Goal: Task Accomplishment & Management: Use online tool/utility

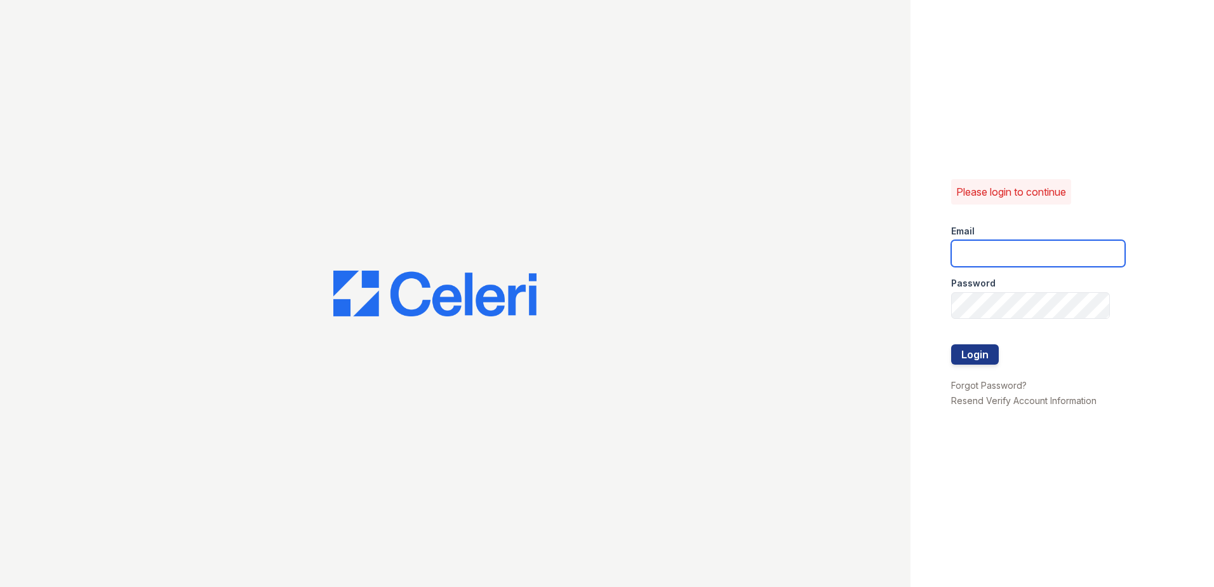
type input "[EMAIL_ADDRESS][DOMAIN_NAME]"
click at [961, 342] on div at bounding box center [1038, 331] width 174 height 25
click at [971, 351] on button "Login" at bounding box center [975, 354] width 48 height 20
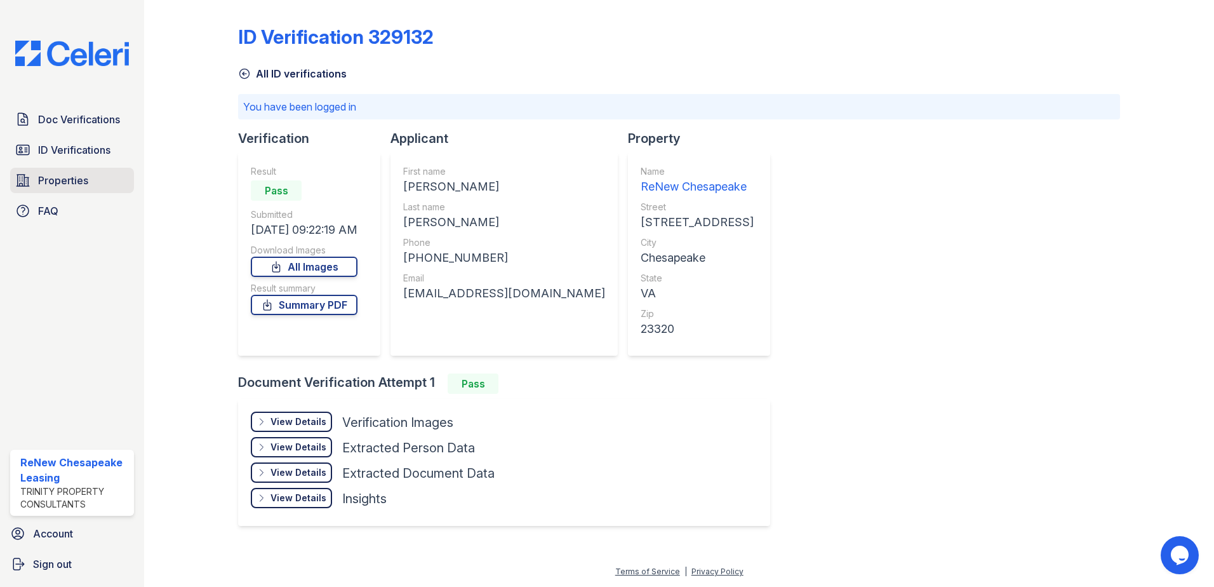
click at [105, 188] on link "Properties" at bounding box center [72, 180] width 124 height 25
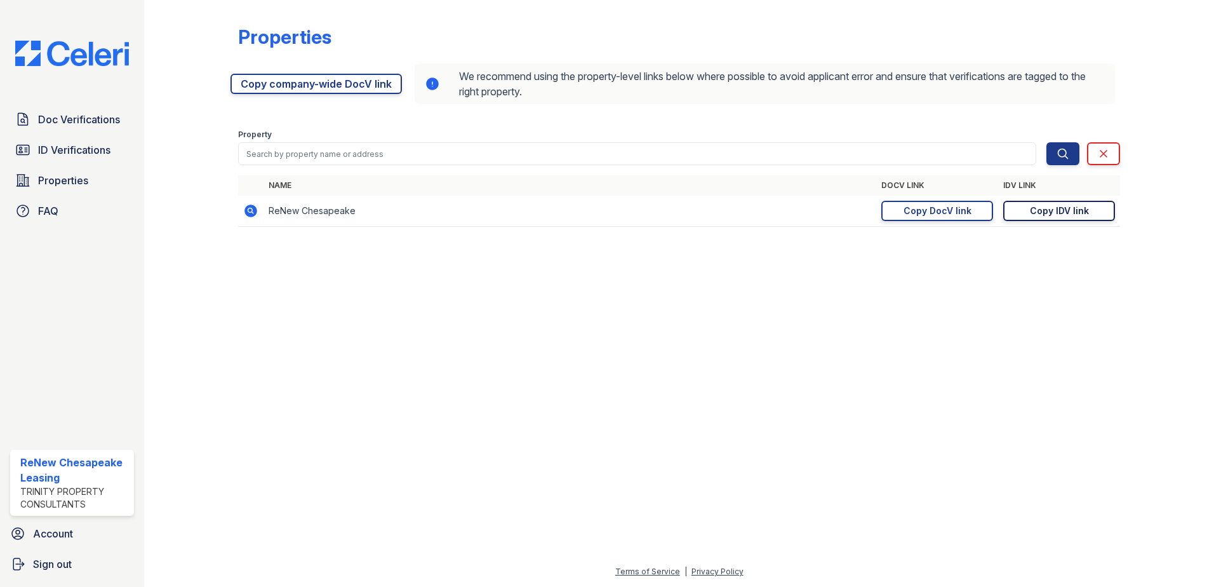
click at [1035, 213] on div "Copy IDV link" at bounding box center [1059, 210] width 59 height 13
click at [924, 209] on div "Copy DocV link" at bounding box center [937, 210] width 68 height 13
